Goal: Go to known website: Go to known website

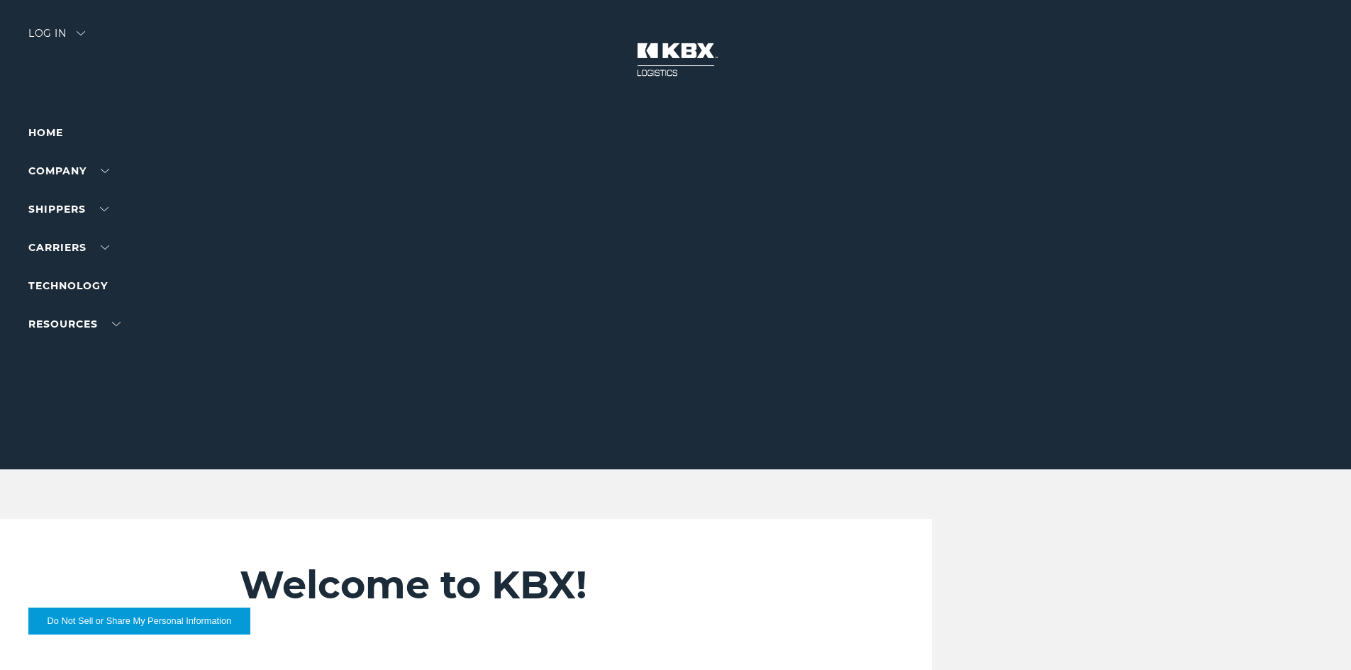
click at [44, 36] on div "Log in" at bounding box center [56, 38] width 57 height 21
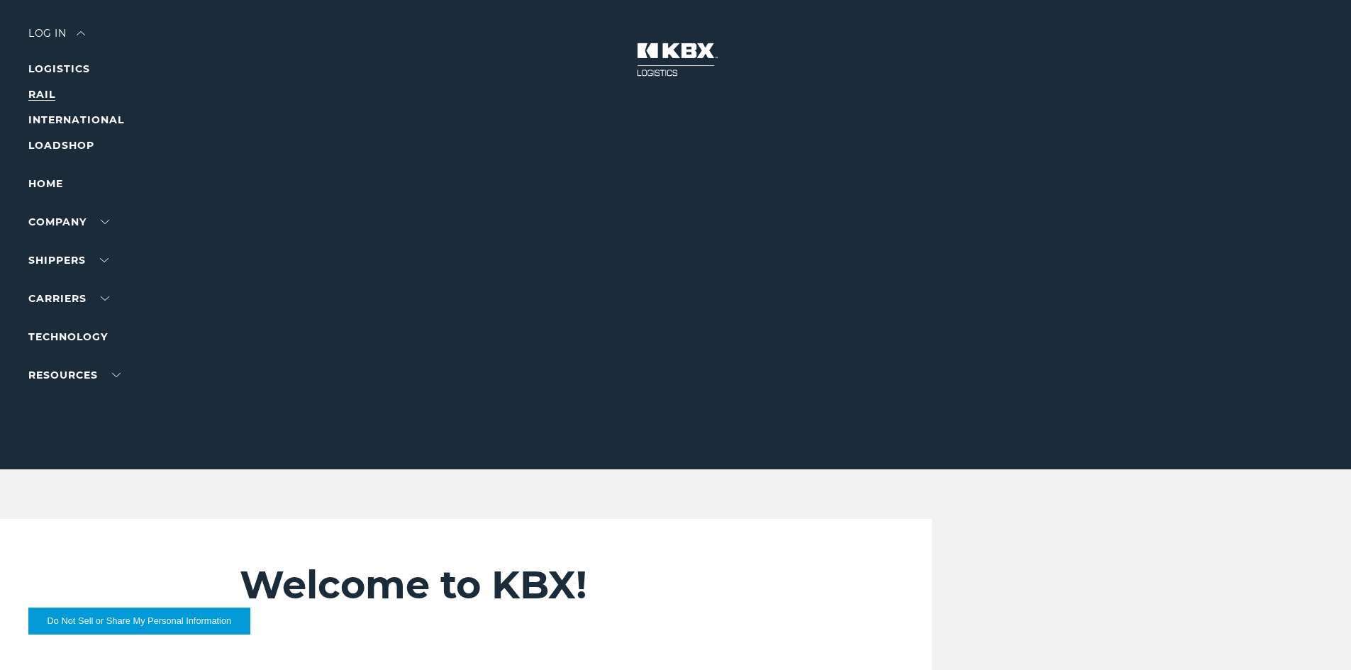
click at [43, 89] on link "RAIL" at bounding box center [41, 94] width 27 height 13
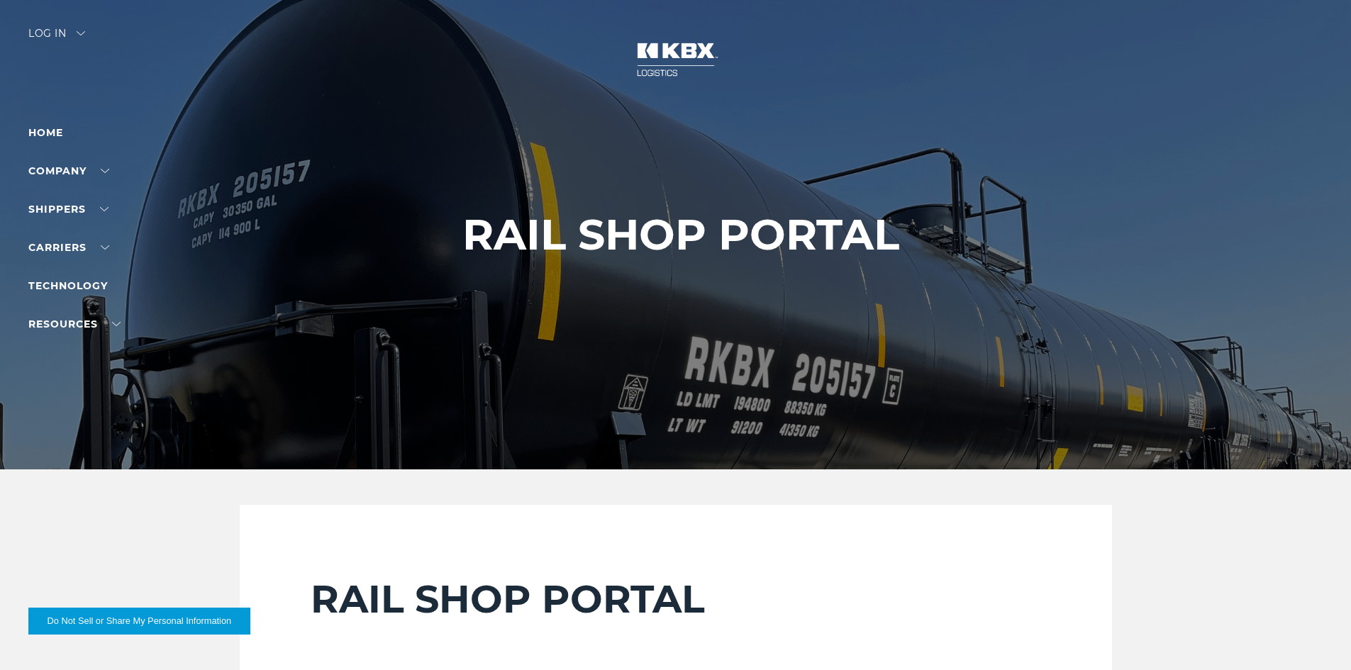
click at [584, 159] on div at bounding box center [681, 234] width 1362 height 469
click at [873, 105] on div at bounding box center [681, 234] width 1362 height 469
